Goal: Find specific page/section: Find specific page/section

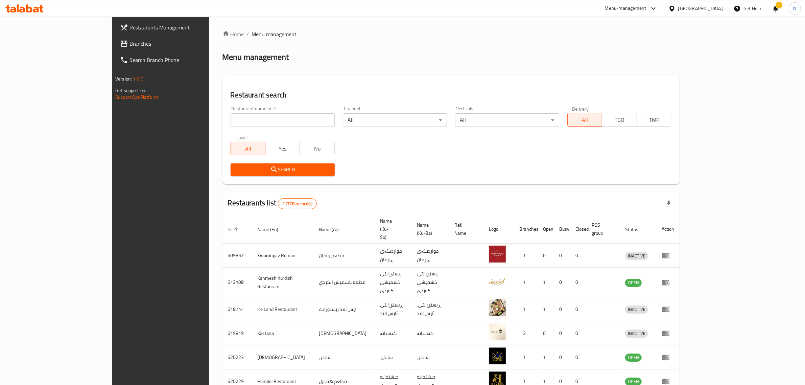
click at [306, 121] on input "search" at bounding box center [283, 120] width 104 height 14
paste input "703062"
type input "703062"
click at [288, 174] on button "Search" at bounding box center [283, 169] width 104 height 13
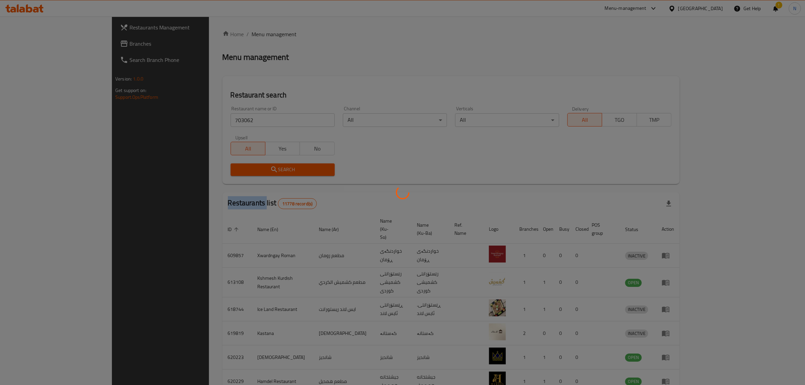
click at [288, 174] on div at bounding box center [402, 192] width 805 height 385
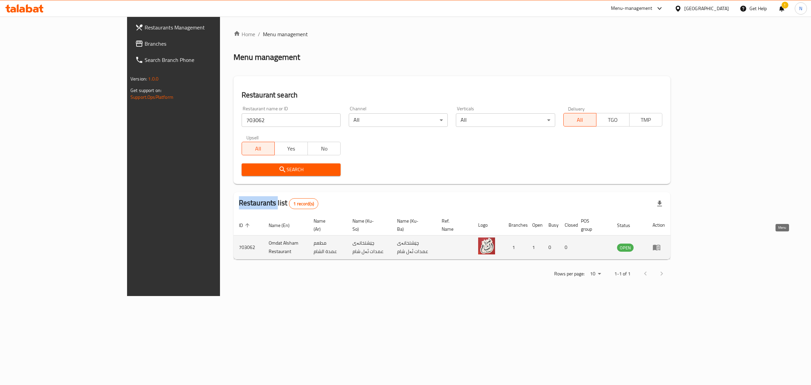
click at [661, 243] on icon "enhanced table" at bounding box center [657, 247] width 8 height 8
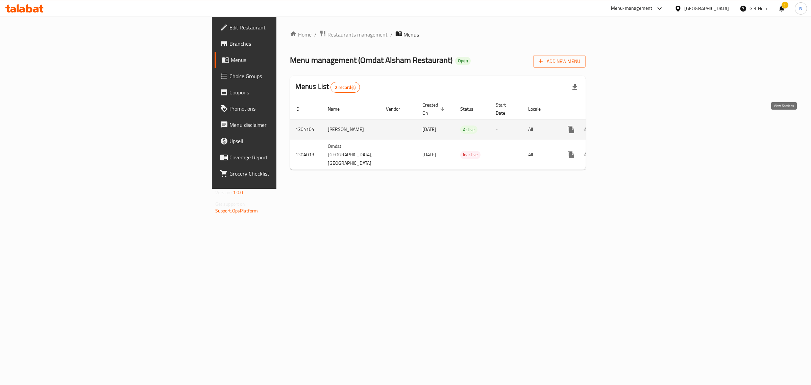
click at [624, 126] on icon "enhanced table" at bounding box center [620, 129] width 8 height 8
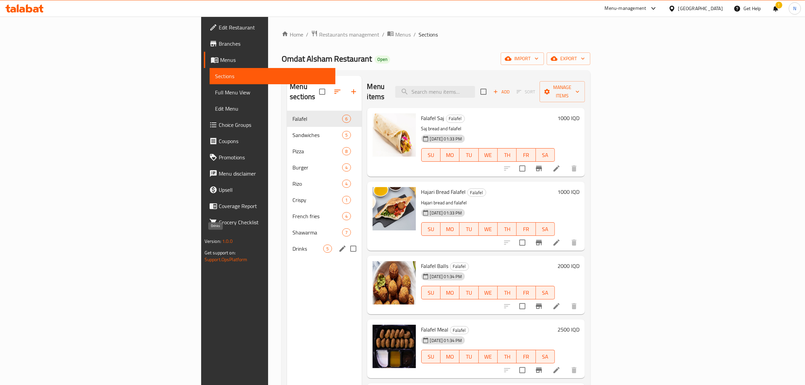
click at [292, 244] on span "Drinks" at bounding box center [307, 248] width 31 height 8
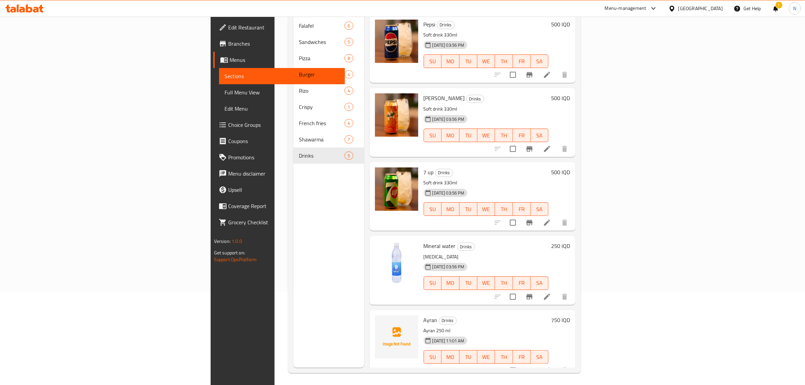
scroll to position [95, 0]
